Goal: Information Seeking & Learning: Understand process/instructions

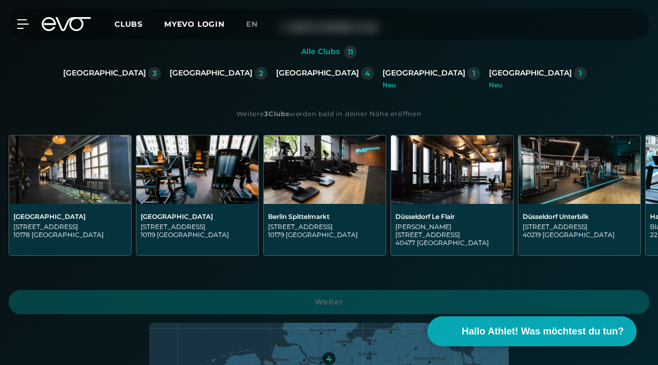
scroll to position [230, 0]
click at [270, 161] on img at bounding box center [325, 169] width 122 height 69
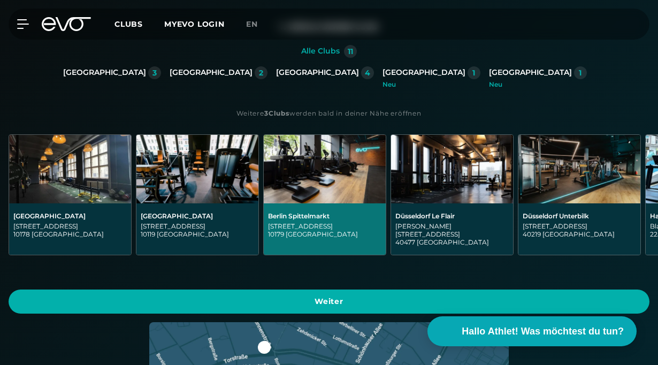
click at [270, 161] on img at bounding box center [325, 169] width 122 height 69
click at [288, 226] on div "[STREET_ADDRESS]" at bounding box center [324, 230] width 113 height 16
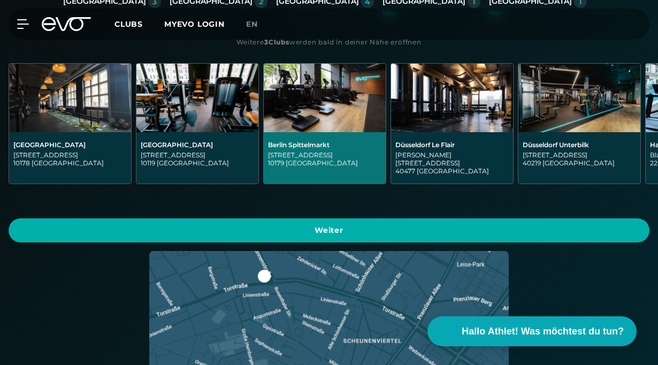
scroll to position [295, 0]
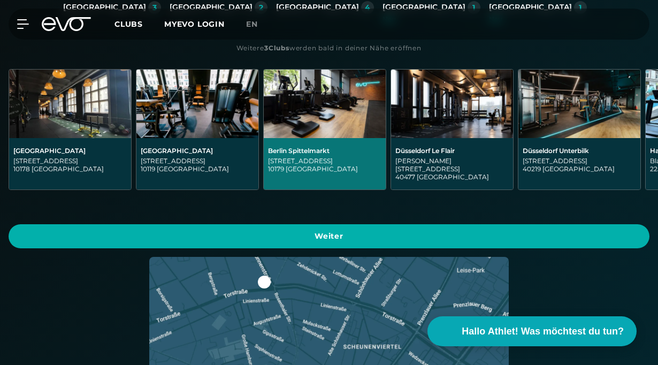
click at [192, 101] on img at bounding box center [197, 104] width 122 height 69
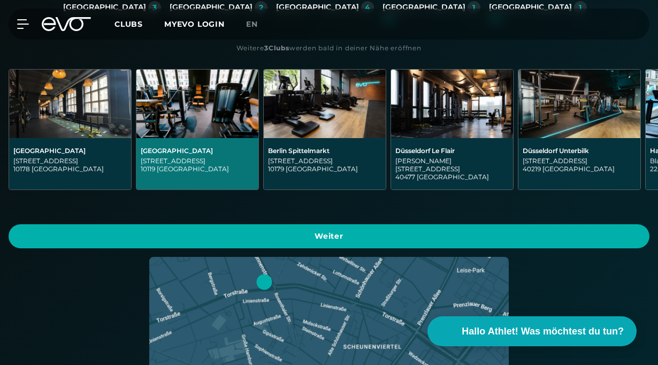
click at [89, 93] on img at bounding box center [70, 104] width 122 height 69
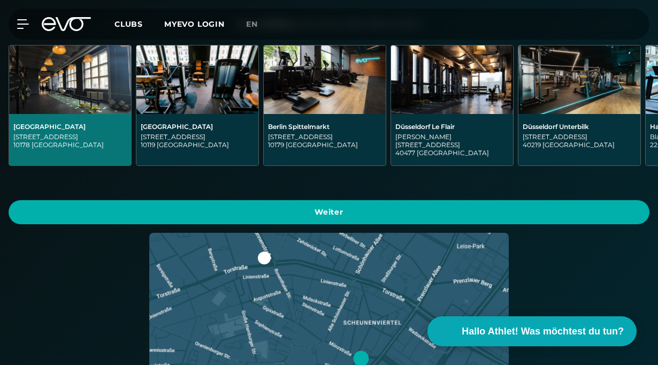
scroll to position [319, 0]
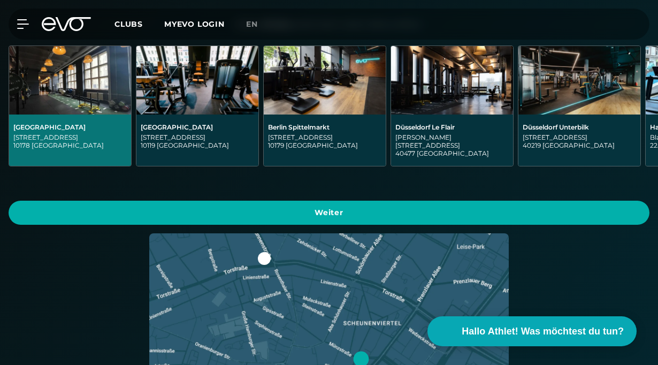
click at [295, 96] on img at bounding box center [325, 80] width 122 height 69
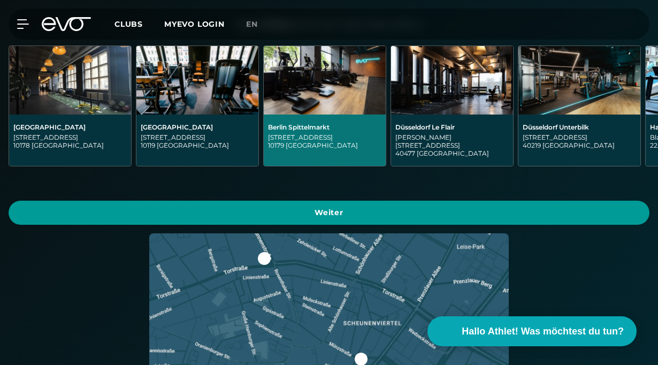
click at [329, 201] on span "Weiter" at bounding box center [329, 213] width 641 height 24
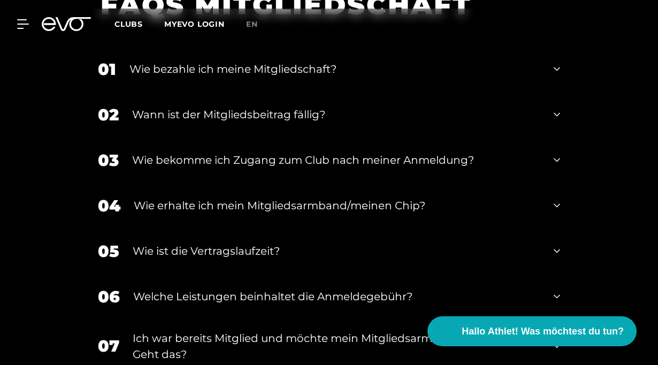
scroll to position [2070, 0]
click at [557, 202] on icon at bounding box center [557, 205] width 6 height 13
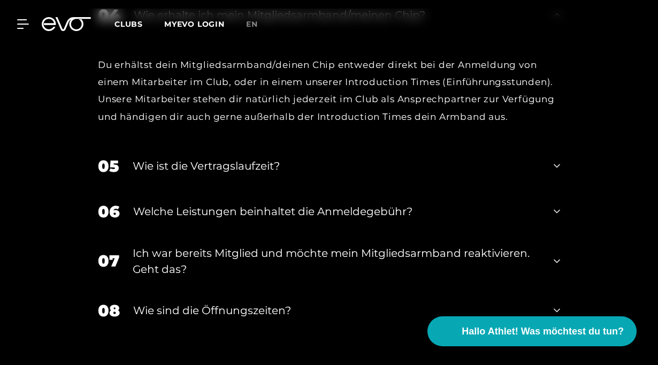
scroll to position [2261, 0]
click at [558, 212] on icon at bounding box center [557, 210] width 6 height 13
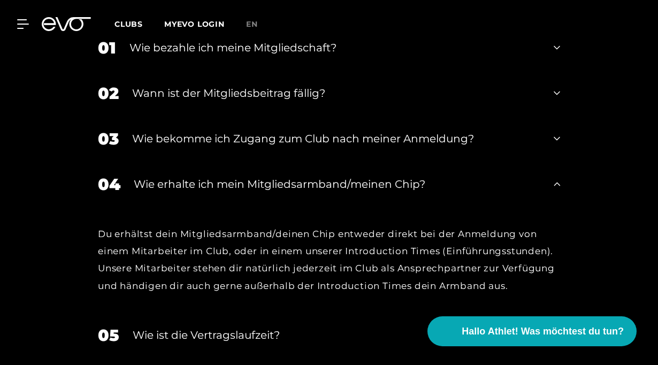
scroll to position [2091, 0]
click at [548, 135] on div "03 Wie bekomme ich Zugang zum Club nach meiner Anmeldung?" at bounding box center [329, 139] width 484 height 45
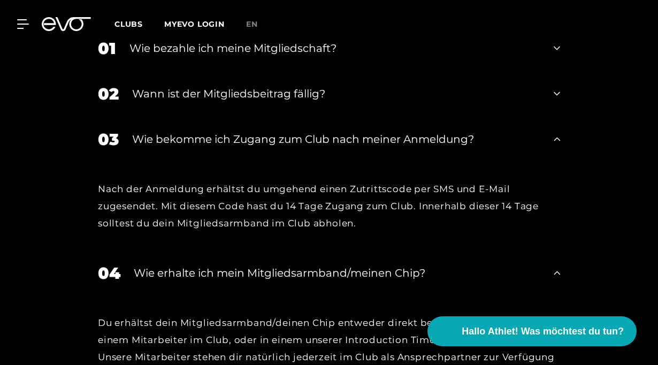
click at [553, 46] on div "MyEVO Login Über EVO Mitgliedschaften Probetraining TAGESPASS EVO Studios [GEOG…" at bounding box center [329, 24] width 658 height 48
click at [557, 46] on div "MyEVO Login Über EVO Mitgliedschaften Probetraining TAGESPASS EVO Studios [GEOG…" at bounding box center [329, 24] width 658 height 48
click at [342, 62] on div "01 Wie bezahle ich meine Mitgliedschaft?" at bounding box center [329, 48] width 484 height 45
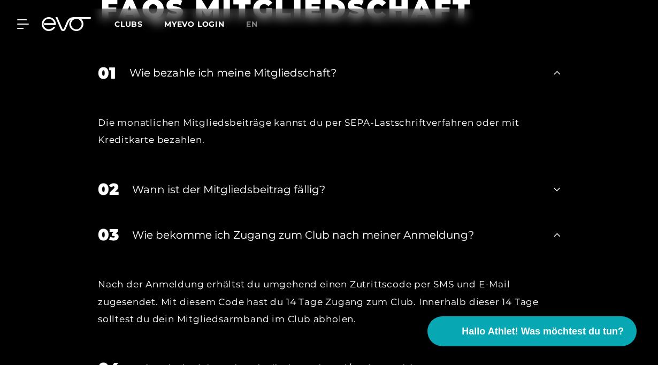
scroll to position [1845, 0]
